Goal: Task Accomplishment & Management: Manage account settings

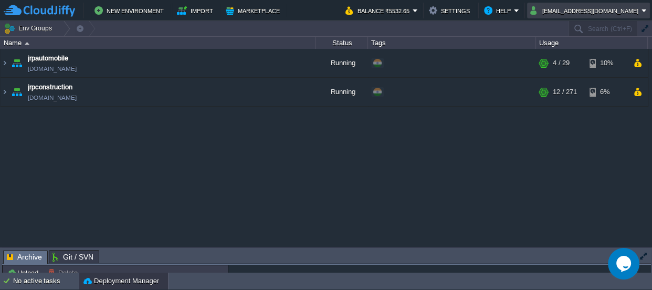
click at [574, 13] on button "abhishekpujahari@jrpconstruction.co.in" at bounding box center [586, 10] width 111 height 13
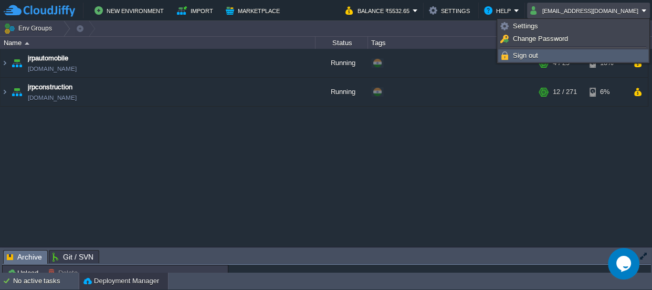
click at [546, 53] on link "Sign out" at bounding box center [573, 56] width 149 height 12
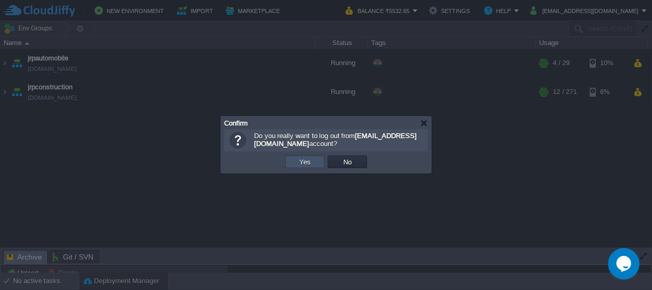
click at [296, 165] on button "Yes" at bounding box center [305, 161] width 18 height 9
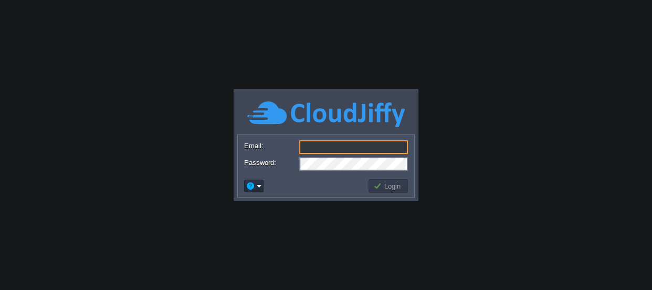
click at [328, 147] on input "Email:" at bounding box center [353, 147] width 109 height 14
click at [223, 266] on body "Application Platform v.8.10.2 Email: Password: Login" at bounding box center [326, 145] width 652 height 290
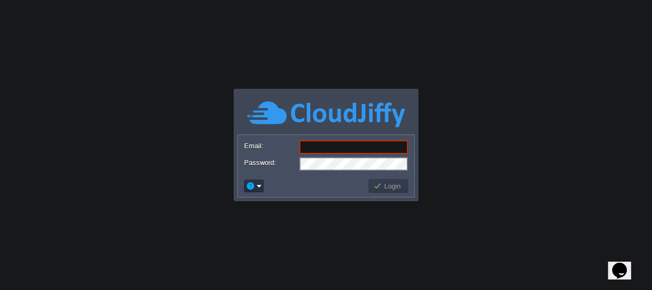
click at [319, 151] on input "Email:" at bounding box center [353, 147] width 109 height 14
type input "[EMAIL_ADDRESS][DOMAIN_NAME]"
click at [316, 219] on body "Application Platform v.8.10.2 Required Field Email: [EMAIL_ADDRESS][DOMAIN_NAME…" at bounding box center [326, 145] width 652 height 290
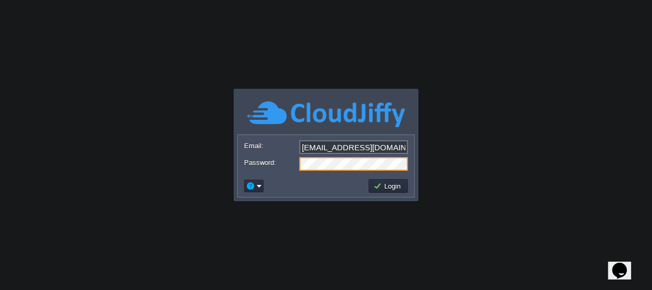
click at [341, 235] on body "Application Platform v.8.10.2 Required Field Email: [EMAIL_ADDRESS][DOMAIN_NAME…" at bounding box center [326, 145] width 652 height 290
click at [401, 184] on button "Login" at bounding box center [389, 185] width 30 height 9
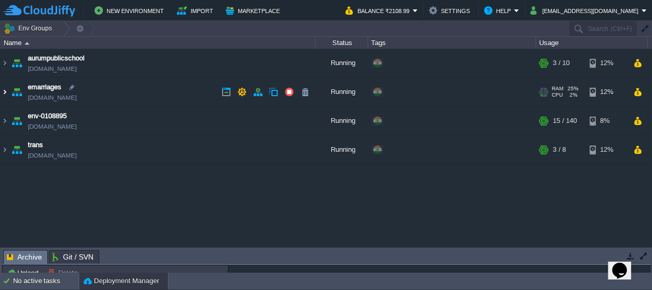
click at [4, 92] on img at bounding box center [5, 92] width 8 height 28
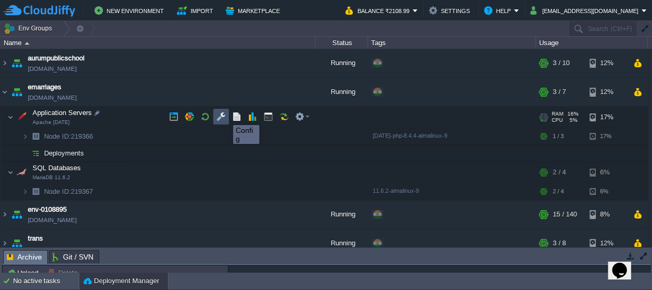
click at [225, 116] on button "button" at bounding box center [220, 116] width 9 height 9
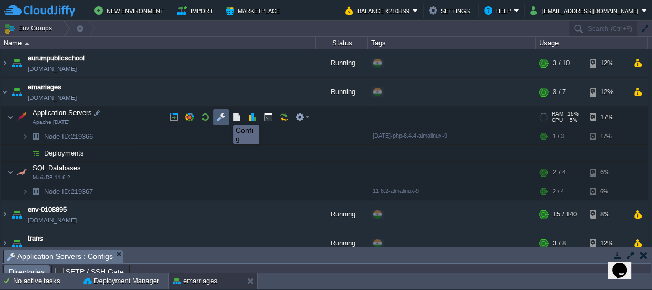
scroll to position [17, 0]
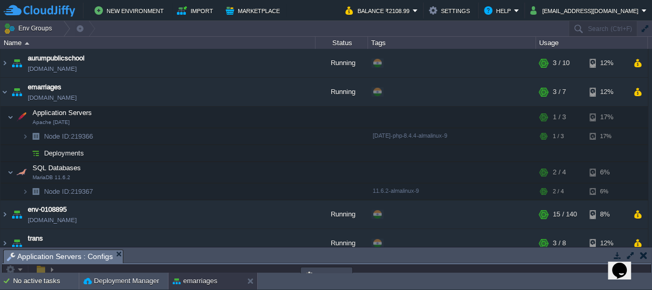
drag, startPoint x: 256, startPoint y: 253, endPoint x: 235, endPoint y: -58, distance: 311.7
click at [235, 0] on html "New Environment Import Marketplace Bonus ₹0.00 Upgrade Account Balance ₹2108.99…" at bounding box center [326, 145] width 652 height 290
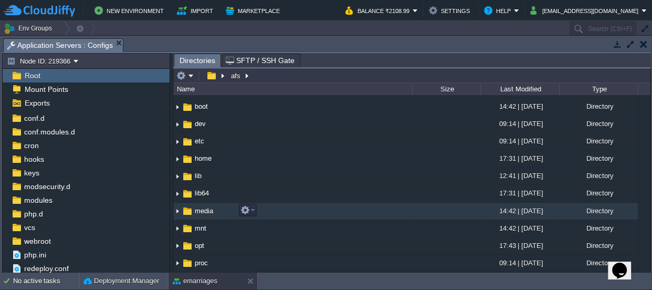
scroll to position [0, 0]
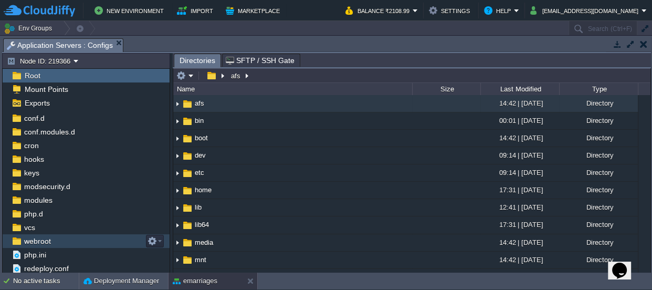
click at [39, 237] on span "webroot" at bounding box center [37, 240] width 30 height 9
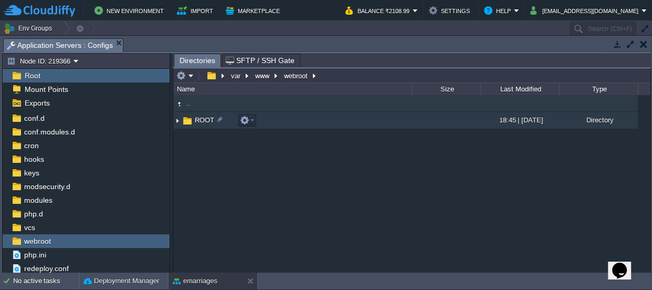
click at [194, 120] on span "ROOT" at bounding box center [204, 120] width 23 height 9
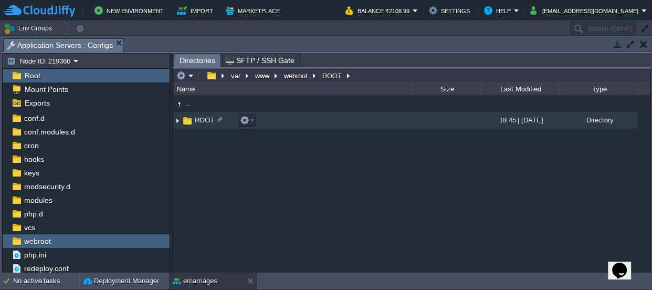
click at [194, 120] on span "ROOT" at bounding box center [204, 120] width 23 height 9
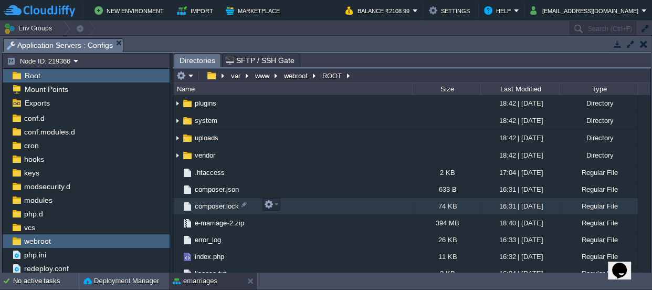
scroll to position [239, 0]
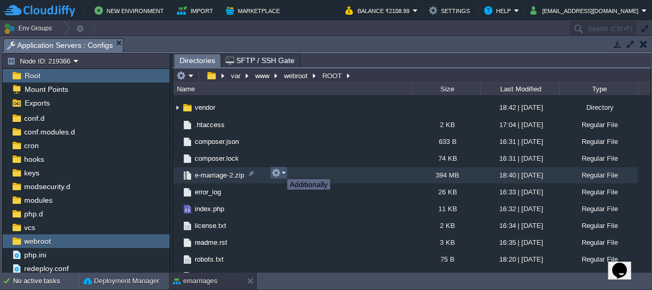
click at [279, 170] on button "button" at bounding box center [276, 172] width 9 height 9
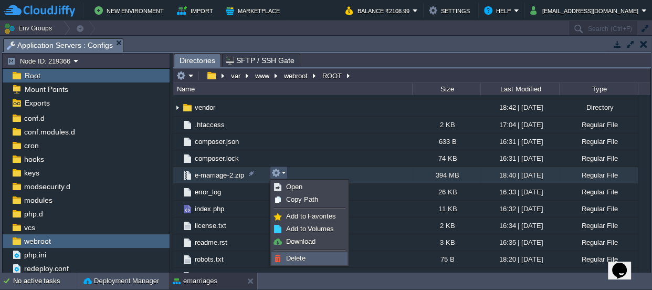
click at [292, 261] on span "Delete" at bounding box center [295, 258] width 19 height 8
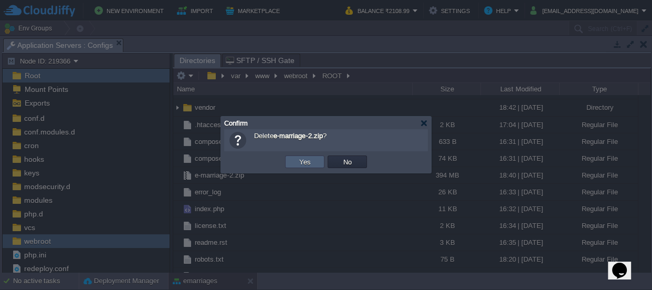
click at [312, 158] on button "Yes" at bounding box center [305, 161] width 18 height 9
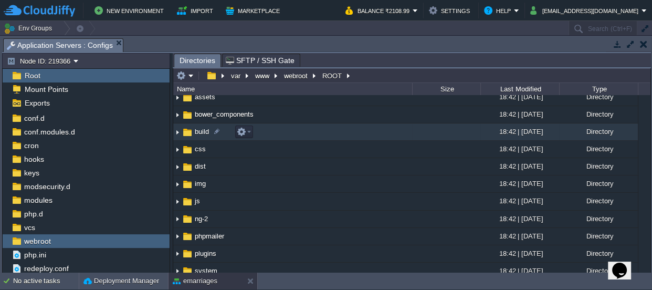
scroll to position [0, 0]
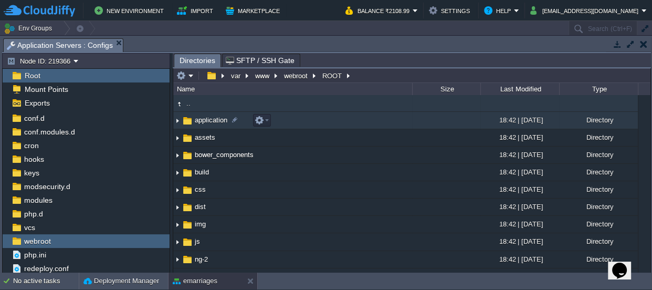
click at [216, 119] on span "application" at bounding box center [211, 120] width 36 height 9
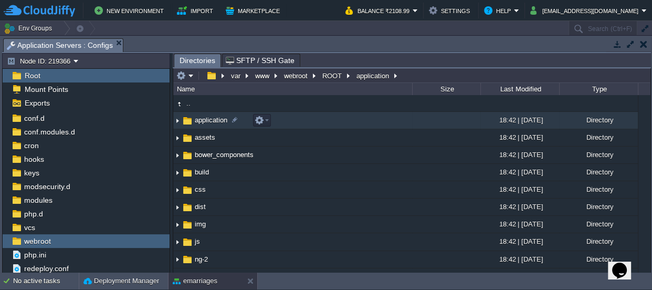
click at [216, 119] on span "application" at bounding box center [211, 120] width 36 height 9
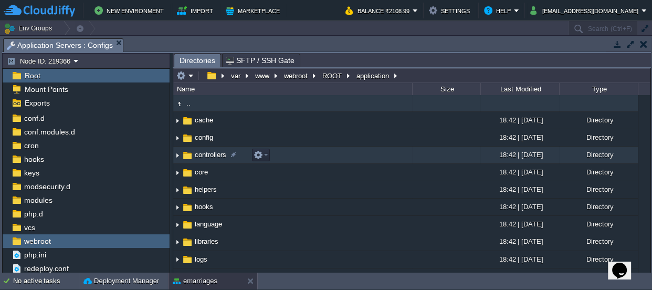
click at [194, 152] on span "controllers" at bounding box center [210, 154] width 35 height 9
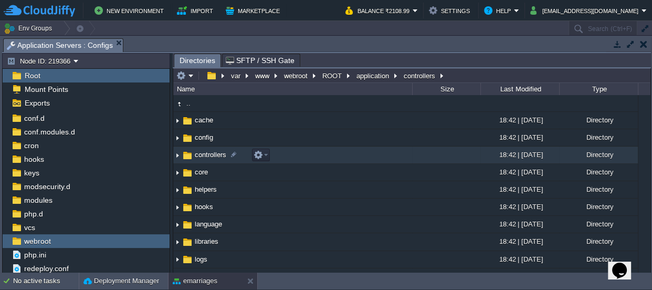
click at [194, 152] on span "controllers" at bounding box center [210, 154] width 35 height 9
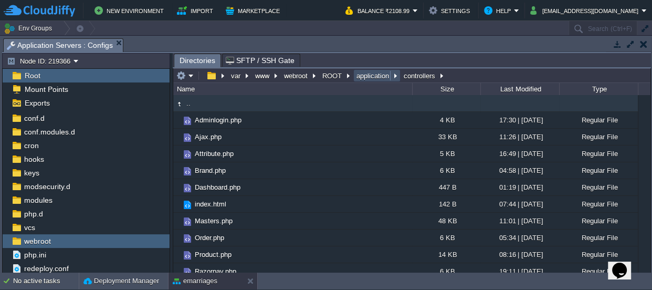
click at [375, 78] on button "application" at bounding box center [373, 75] width 37 height 9
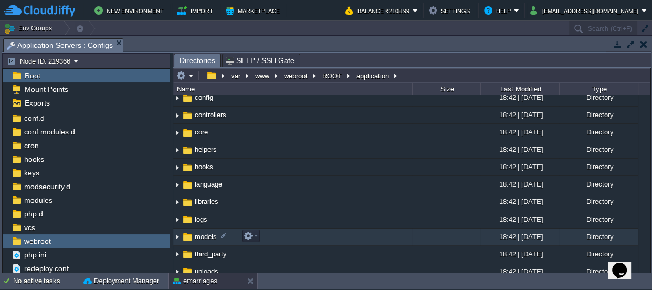
scroll to position [80, 0]
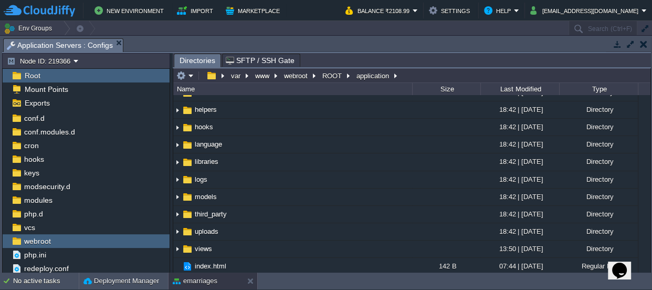
click at [646, 45] on button "button" at bounding box center [643, 43] width 7 height 9
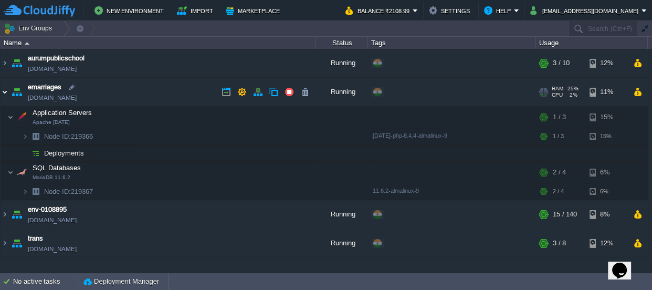
click at [6, 94] on img at bounding box center [5, 92] width 8 height 28
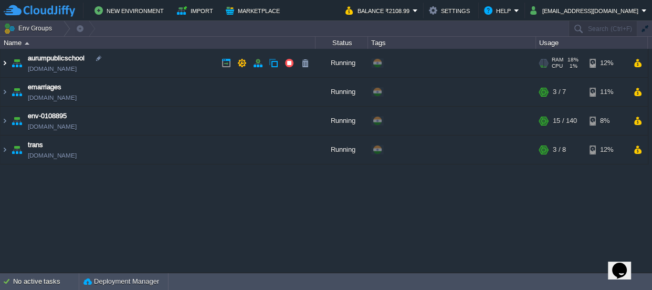
click at [4, 65] on img at bounding box center [5, 63] width 8 height 28
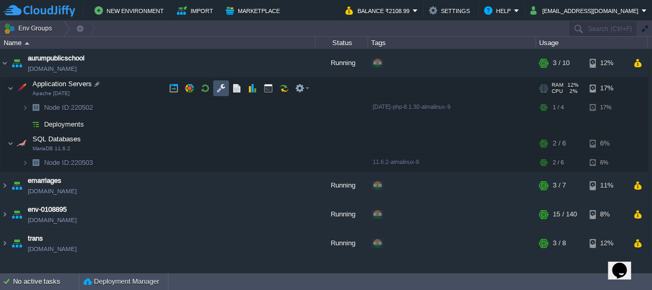
click at [216, 84] on button "button" at bounding box center [220, 88] width 9 height 9
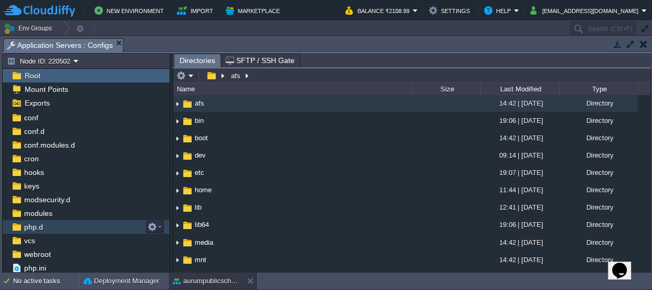
scroll to position [29, 0]
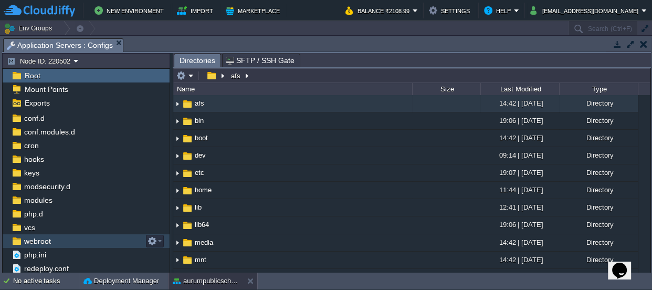
click at [47, 244] on span "webroot" at bounding box center [37, 240] width 30 height 9
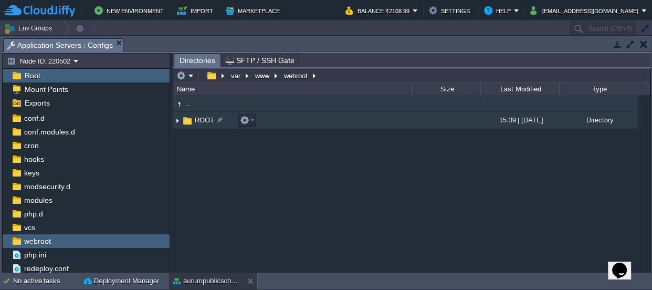
click at [200, 118] on span "ROOT" at bounding box center [204, 120] width 23 height 9
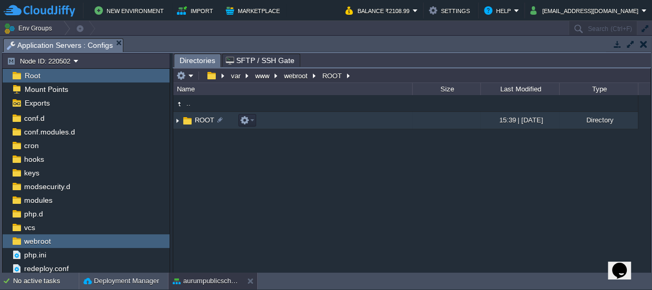
click at [200, 118] on span "ROOT" at bounding box center [204, 120] width 23 height 9
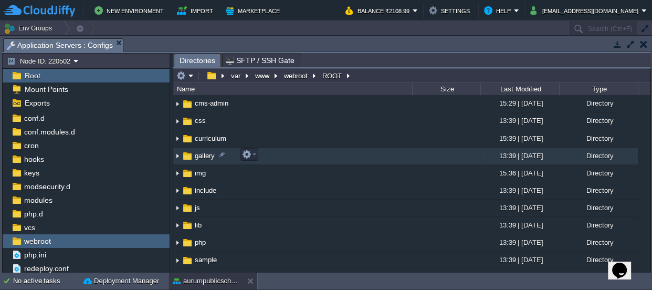
scroll to position [95, 0]
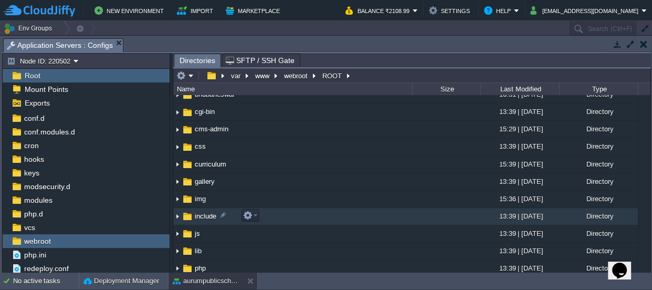
click at [199, 212] on span "include" at bounding box center [205, 216] width 25 height 9
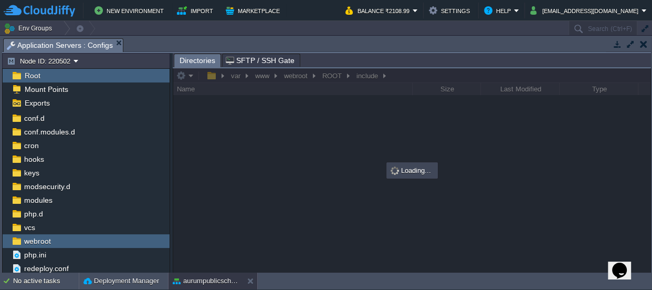
scroll to position [0, 0]
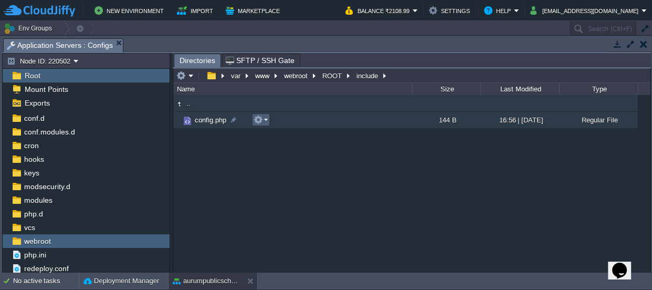
click at [262, 118] on button "button" at bounding box center [258, 119] width 9 height 9
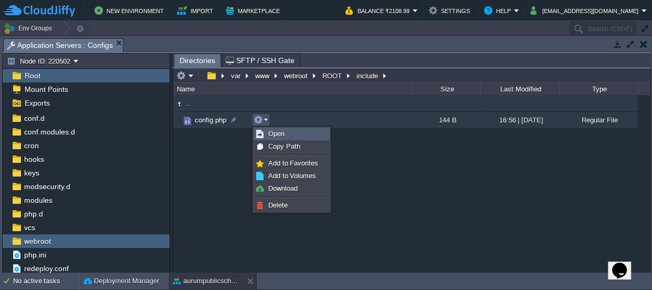
click at [276, 137] on span "Open" at bounding box center [276, 134] width 16 height 8
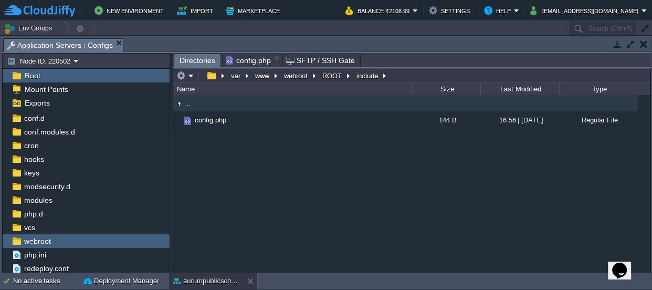
click at [186, 55] on span "Directories" at bounding box center [198, 60] width 36 height 13
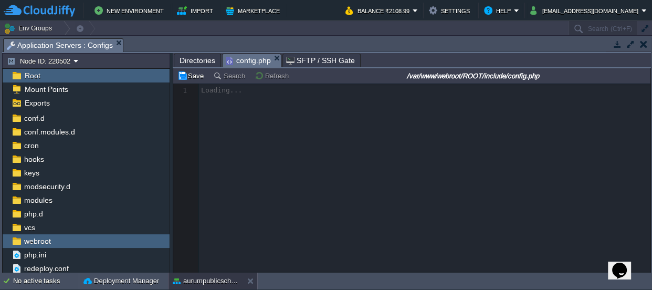
click at [246, 58] on span "config.php" at bounding box center [248, 60] width 45 height 13
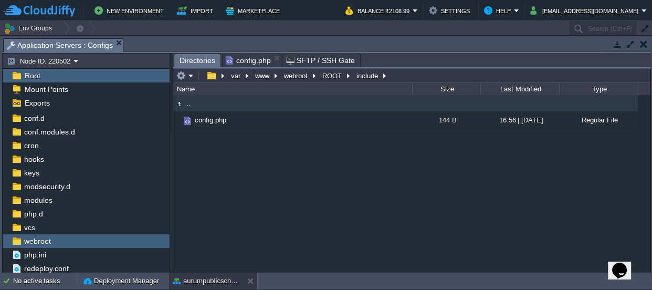
click at [197, 58] on span "Directories" at bounding box center [198, 60] width 36 height 13
click at [333, 75] on button "ROOT" at bounding box center [333, 75] width 24 height 9
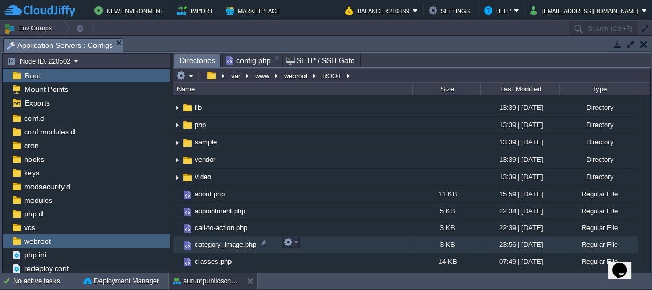
scroll to position [382, 0]
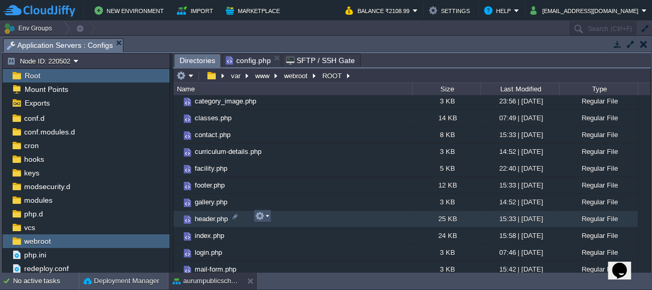
click at [262, 216] on button "button" at bounding box center [259, 215] width 9 height 9
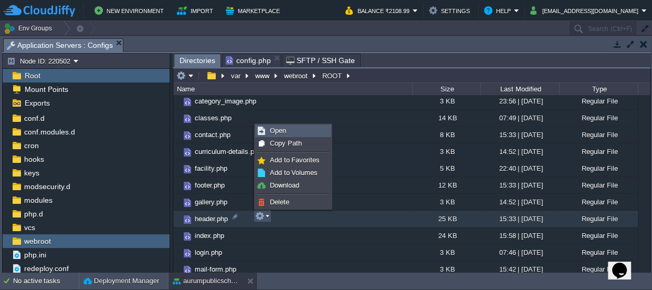
click at [286, 131] on link "Open" at bounding box center [293, 131] width 75 height 12
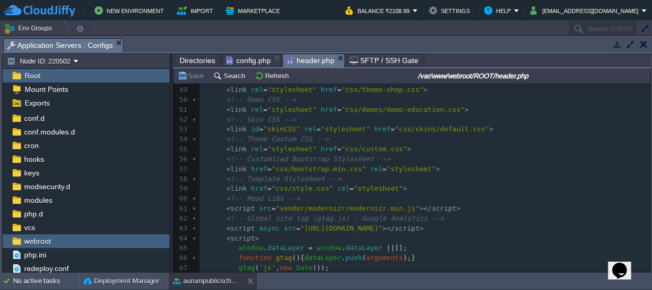
scroll to position [0, 0]
click at [557, 225] on pre "< script async src = "[URL][DOMAIN_NAME]" ></ script >" at bounding box center [425, 229] width 451 height 10
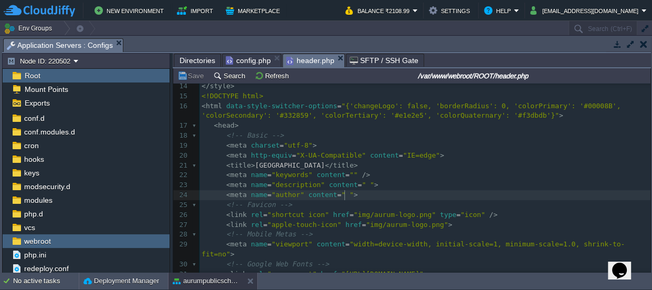
click at [352, 194] on pre "< meta name = "author" content = " " >" at bounding box center [425, 195] width 451 height 10
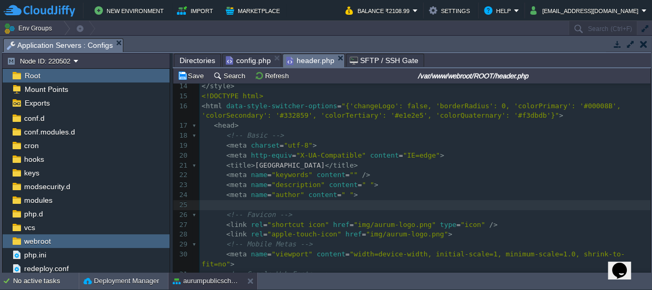
paste textarea
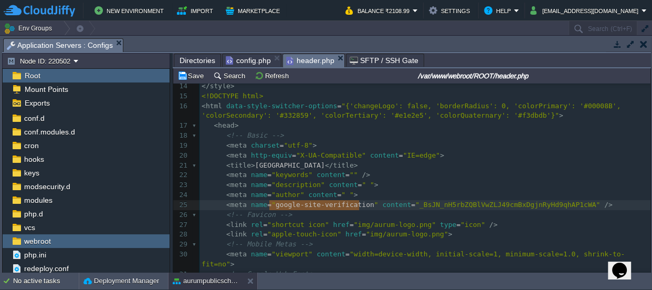
drag, startPoint x: 359, startPoint y: 202, endPoint x: 270, endPoint y: 203, distance: 89.3
type textarea "google-site-verification"
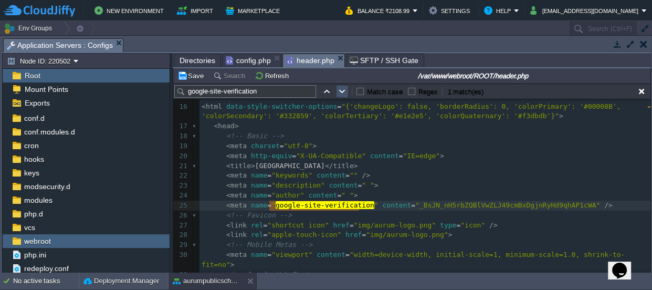
click at [338, 88] on button "button" at bounding box center [342, 91] width 9 height 9
click at [193, 74] on button "Save" at bounding box center [192, 75] width 29 height 9
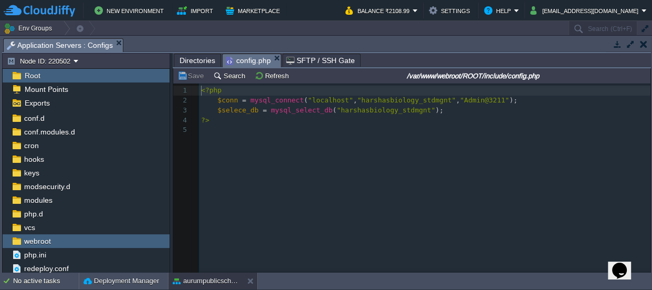
scroll to position [3, 0]
click at [240, 57] on span "config.php" at bounding box center [248, 60] width 45 height 13
